Goal: Information Seeking & Learning: Learn about a topic

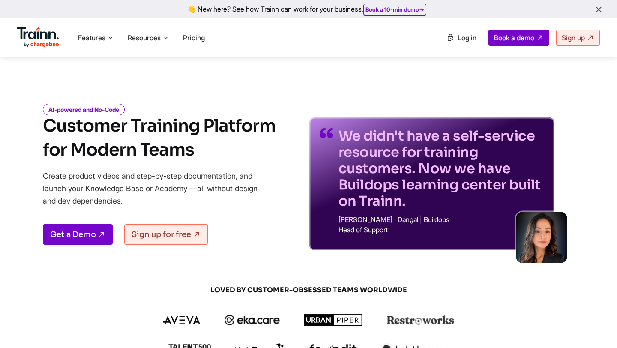
scroll to position [652, 0]
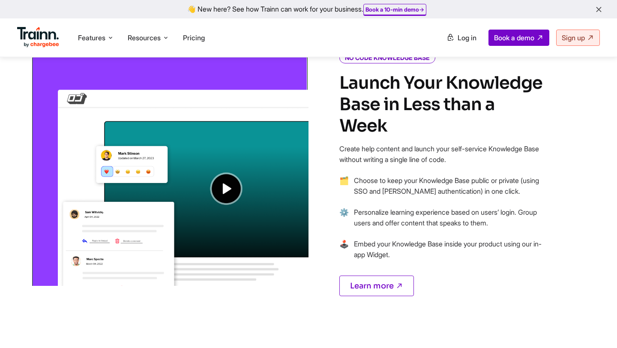
click at [232, 197] on img at bounding box center [170, 170] width 278 height 232
click at [225, 195] on img at bounding box center [170, 170] width 278 height 232
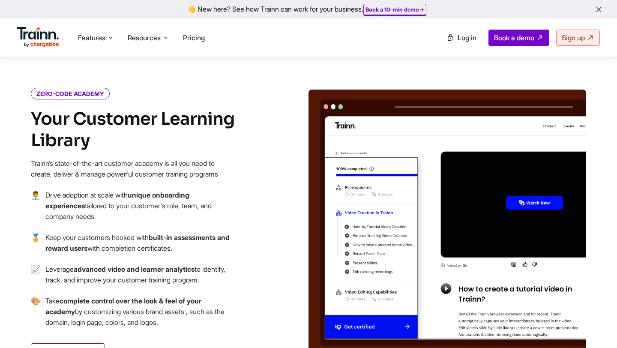
scroll to position [923, 0]
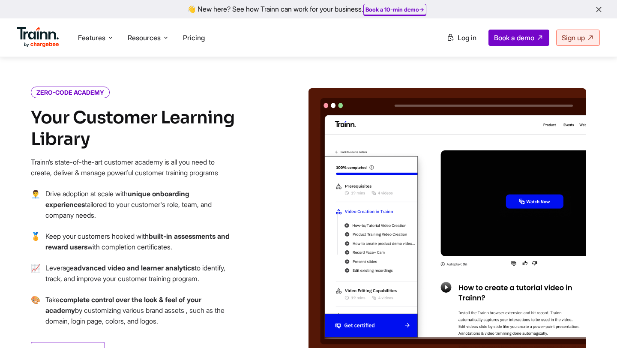
click at [534, 183] on img at bounding box center [448, 220] width 278 height 264
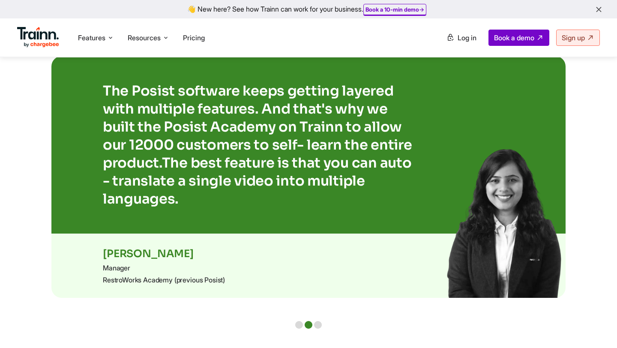
scroll to position [1750, 0]
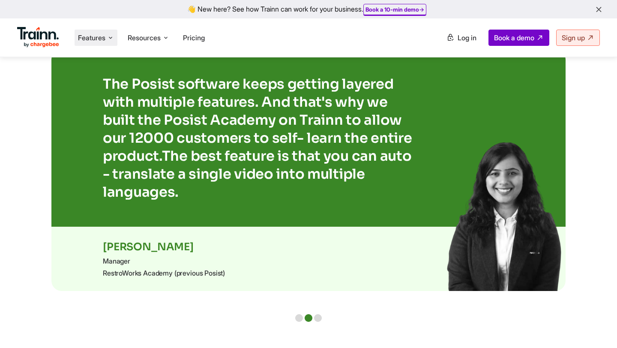
click at [96, 42] on span "Features" at bounding box center [91, 37] width 27 height 9
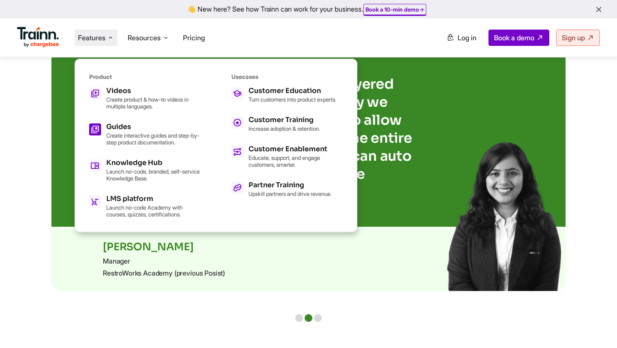
click at [157, 134] on p "Create interactive guides and step-by-step product documentation." at bounding box center [153, 139] width 94 height 14
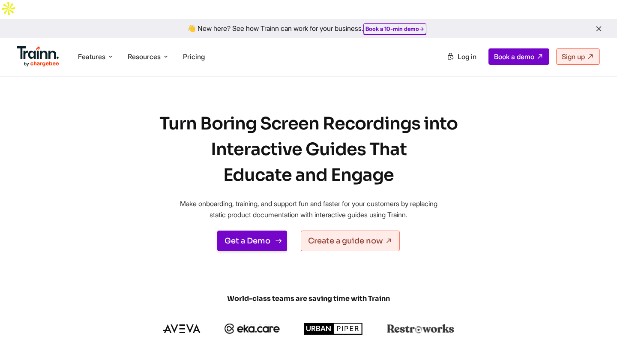
click at [255, 231] on link "Get a Demo" at bounding box center [252, 241] width 70 height 21
click at [348, 231] on link "Create a guide now" at bounding box center [350, 241] width 99 height 21
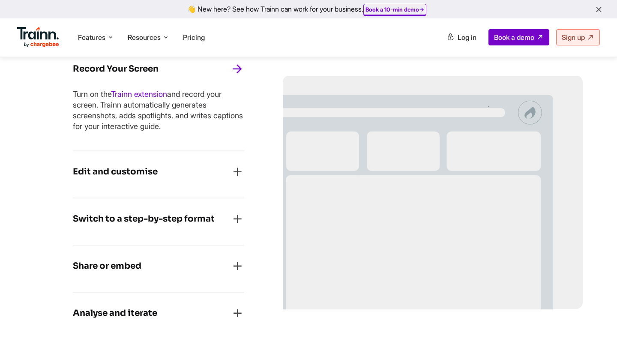
scroll to position [463, 0]
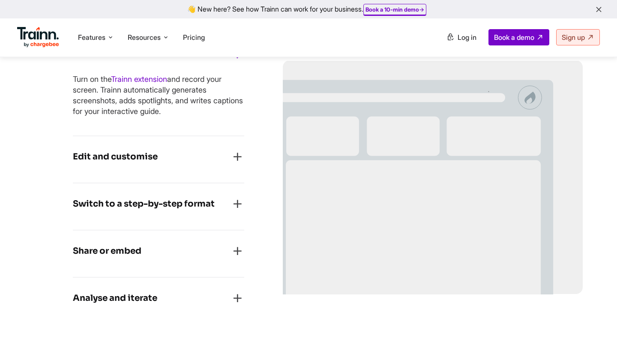
click at [231, 151] on div "Edit and customise Blur sensitive data. Crop, clone, or zoom your product scree…" at bounding box center [158, 159] width 171 height 47
click at [237, 150] on div "Edit and customise" at bounding box center [158, 159] width 171 height 19
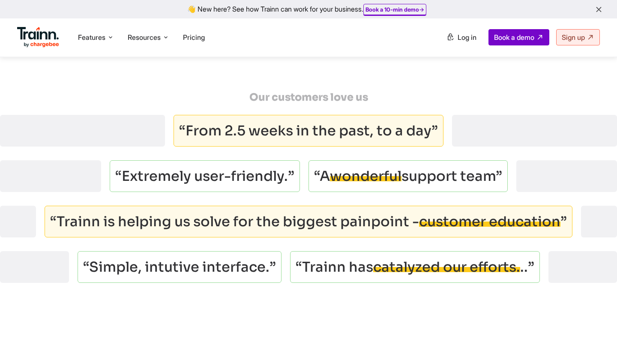
scroll to position [1356, 0]
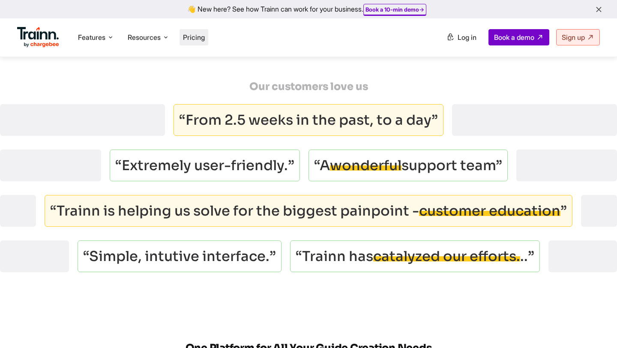
click at [190, 33] on span "Pricing" at bounding box center [194, 37] width 22 height 9
